Goal: Task Accomplishment & Management: Use online tool/utility

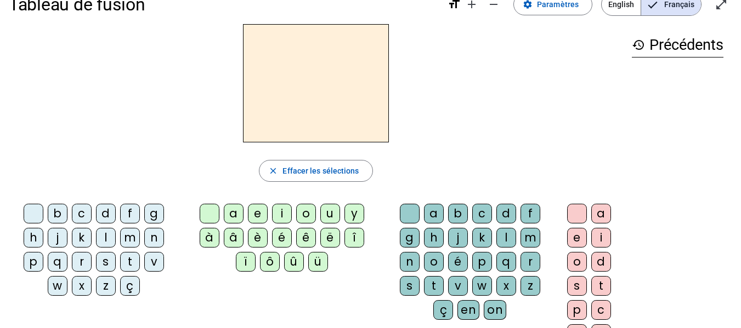
scroll to position [23, 0]
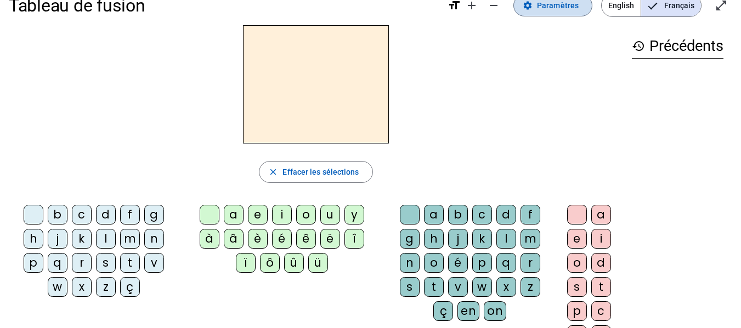
click at [564, 13] on span at bounding box center [553, 5] width 78 height 26
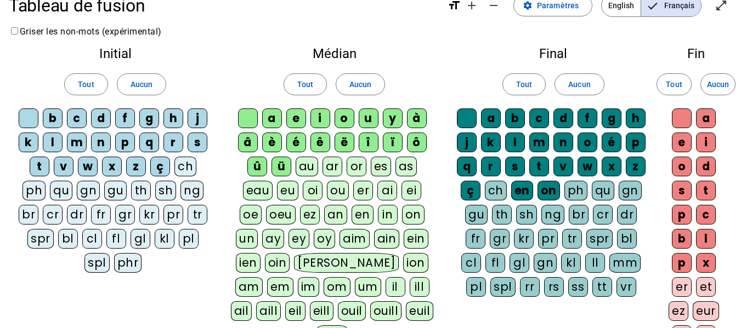
click at [327, 193] on div "ou" at bounding box center [338, 191] width 22 height 20
click at [719, 86] on span "Aucun" at bounding box center [718, 84] width 22 height 13
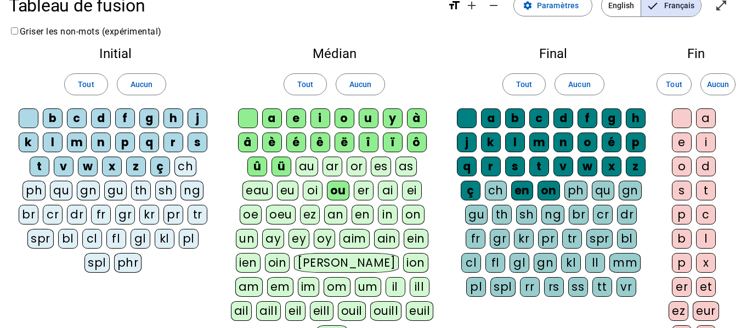
click at [672, 11] on span "Français" at bounding box center [671, 6] width 60 height 22
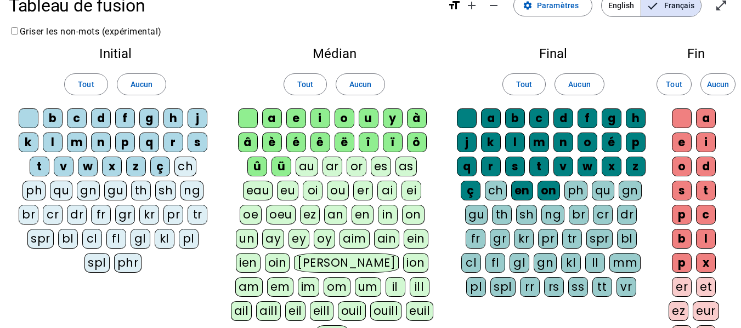
click at [327, 190] on div "ou" at bounding box center [338, 191] width 22 height 20
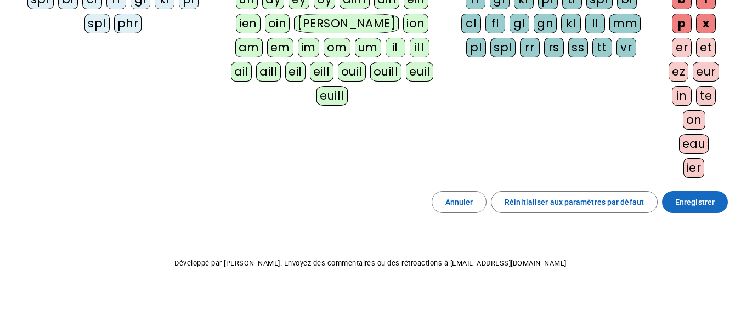
click at [702, 200] on span "Enregistrer" at bounding box center [694, 202] width 39 height 13
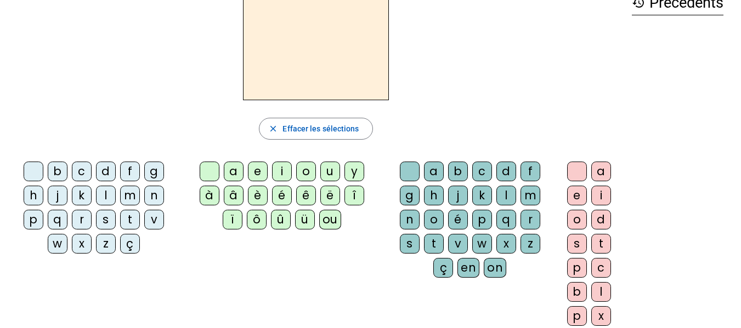
scroll to position [65, 0]
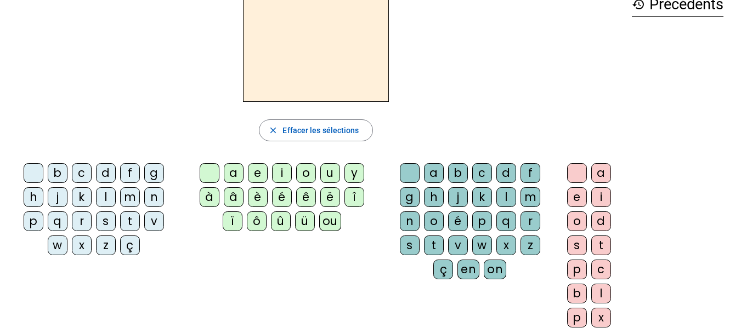
click at [506, 194] on div "l" at bounding box center [506, 198] width 20 height 20
click at [406, 169] on div at bounding box center [410, 173] width 20 height 20
click at [108, 198] on div "l" at bounding box center [106, 198] width 20 height 20
click at [303, 172] on div "o" at bounding box center [306, 173] width 20 height 20
click at [326, 172] on div "u" at bounding box center [330, 173] width 20 height 20
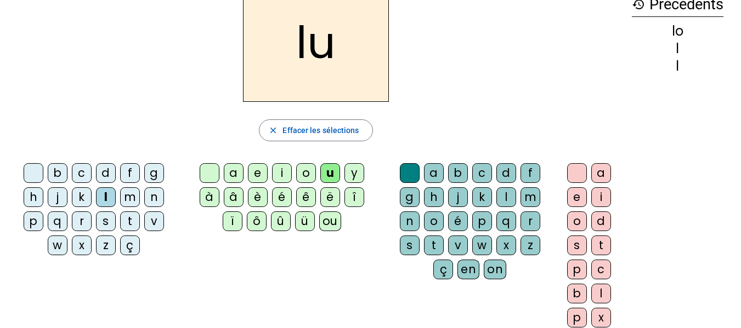
click at [213, 172] on div at bounding box center [210, 173] width 20 height 20
click at [328, 219] on div "ou" at bounding box center [330, 222] width 22 height 20
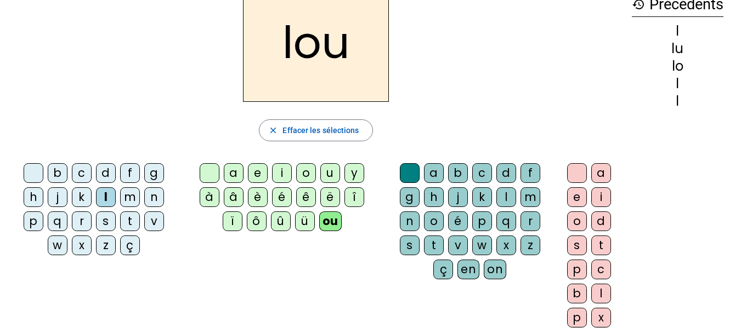
click at [79, 222] on div "r" at bounding box center [82, 222] width 20 height 20
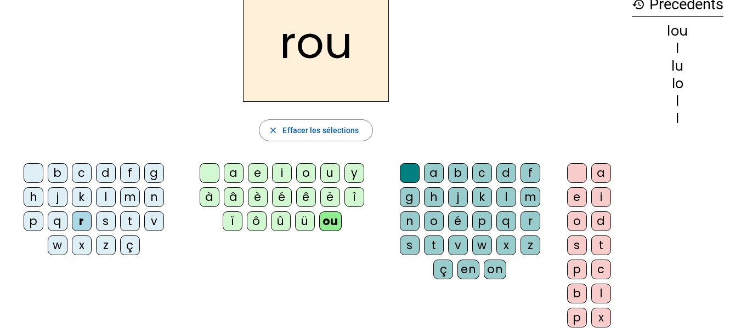
click at [404, 197] on div "g" at bounding box center [410, 198] width 20 height 20
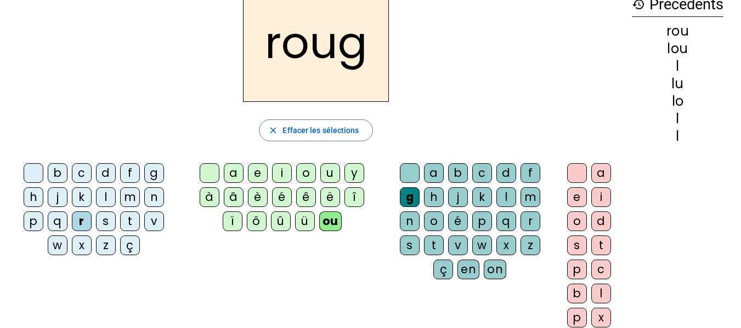
click at [576, 195] on div "e" at bounding box center [577, 198] width 20 height 20
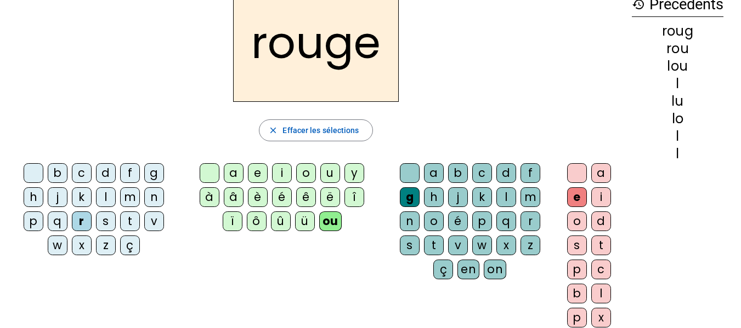
click at [481, 218] on div "p" at bounding box center [482, 222] width 20 height 20
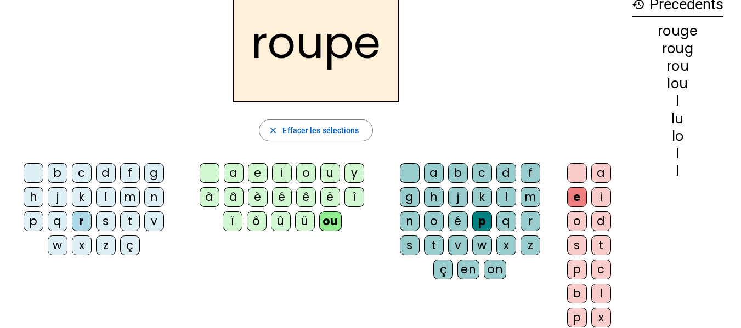
click at [428, 242] on div "t" at bounding box center [434, 246] width 20 height 20
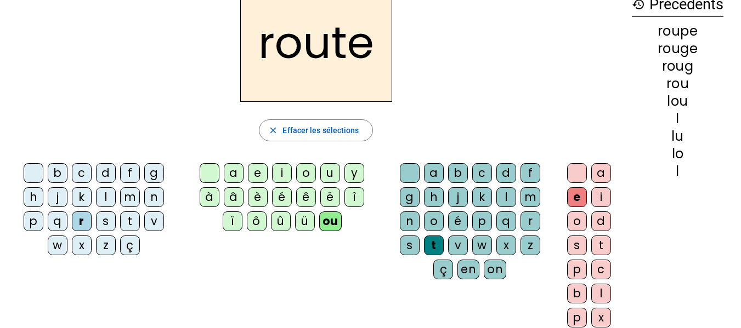
click at [407, 242] on div "s" at bounding box center [410, 246] width 20 height 20
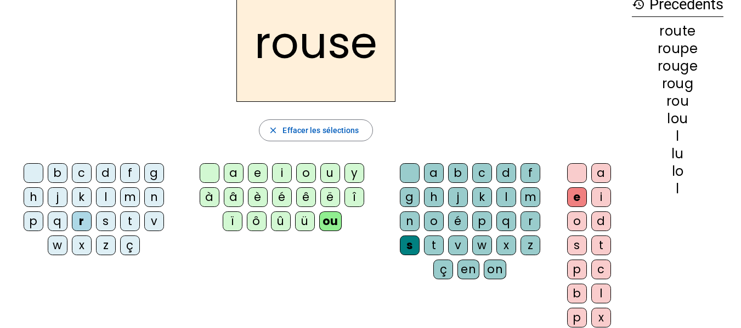
click at [408, 220] on div "n" at bounding box center [410, 222] width 20 height 20
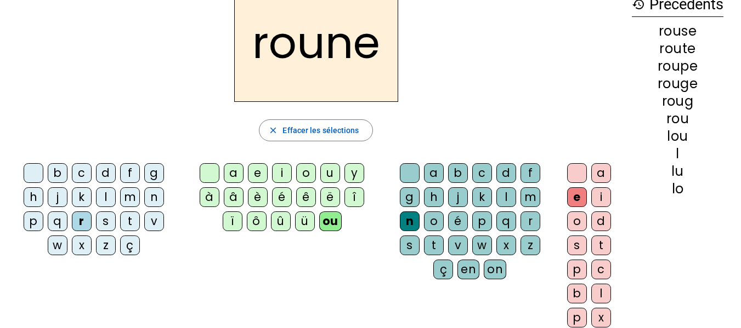
click at [81, 176] on div "c" at bounding box center [82, 173] width 20 height 20
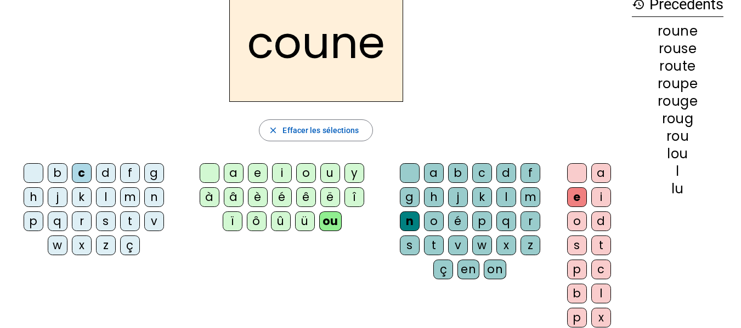
click at [77, 223] on div "r" at bounding box center [82, 222] width 20 height 20
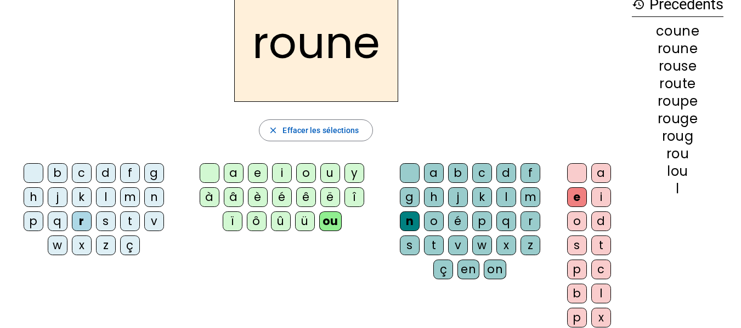
click at [281, 173] on div "i" at bounding box center [282, 173] width 20 height 20
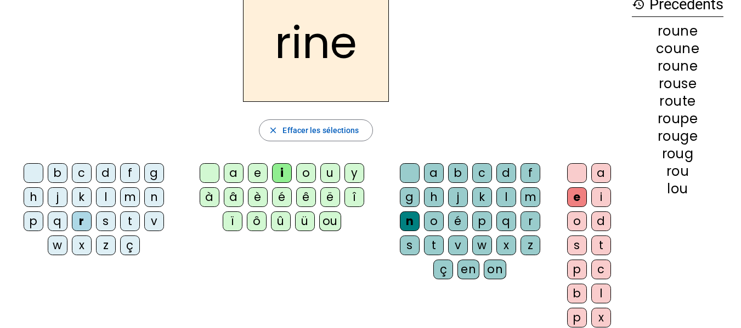
click at [232, 171] on div "a" at bounding box center [234, 173] width 20 height 20
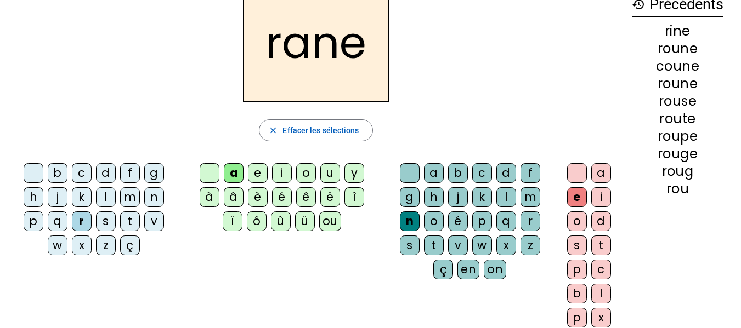
click at [454, 241] on div "v" at bounding box center [458, 246] width 20 height 20
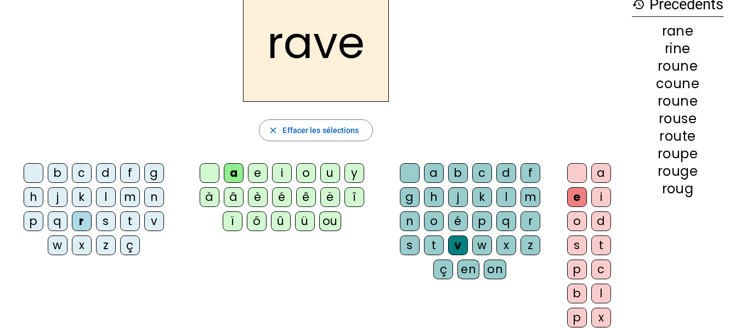
click at [525, 220] on div "r" at bounding box center [530, 222] width 20 height 20
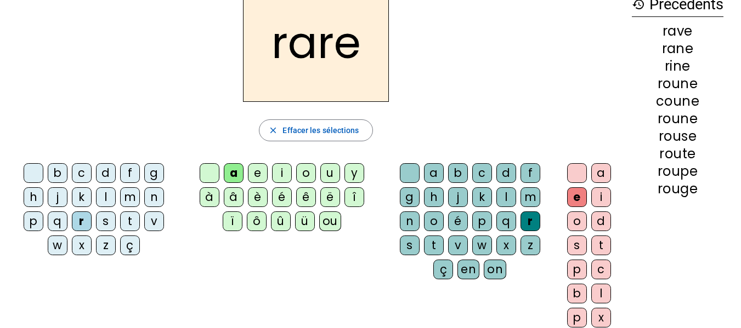
click at [283, 175] on div "i" at bounding box center [282, 173] width 20 height 20
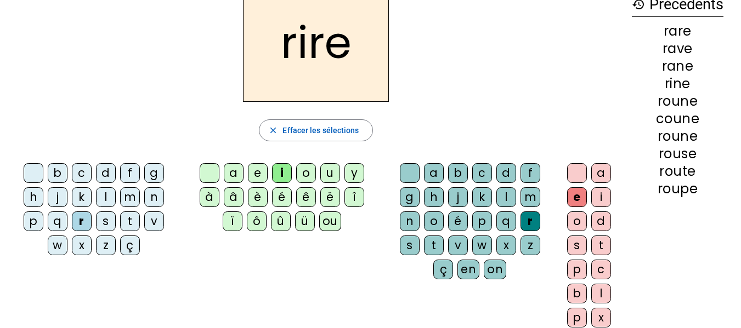
click at [330, 223] on div "ou" at bounding box center [330, 222] width 22 height 20
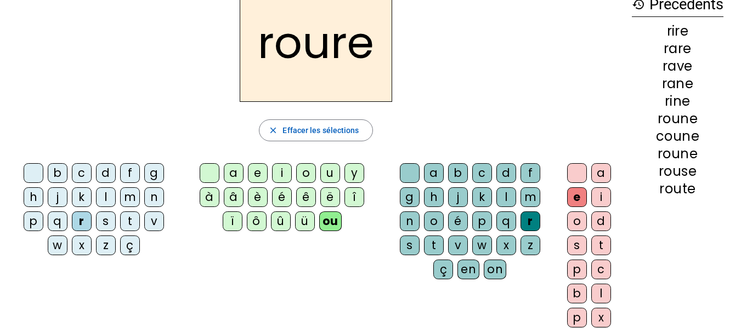
click at [329, 172] on div "u" at bounding box center [330, 173] width 20 height 20
